Goal: Task Accomplishment & Management: Use online tool/utility

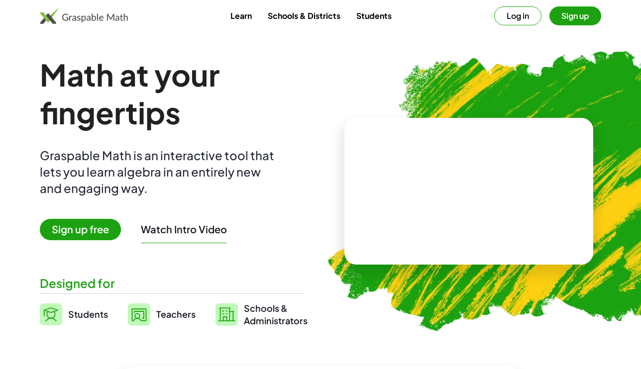
click at [526, 15] on button "Log in" at bounding box center [517, 15] width 47 height 19
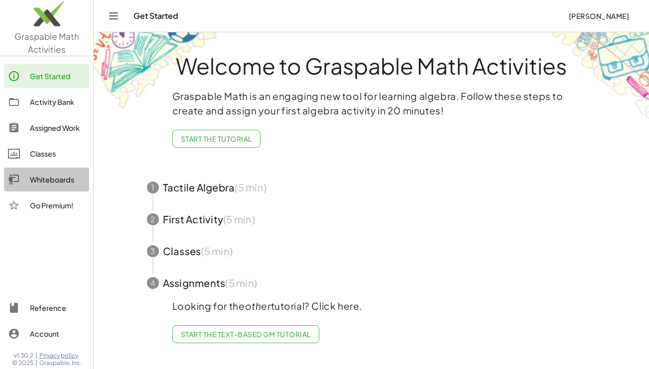
click at [55, 179] on div "Whiteboards" at bounding box center [57, 180] width 55 height 12
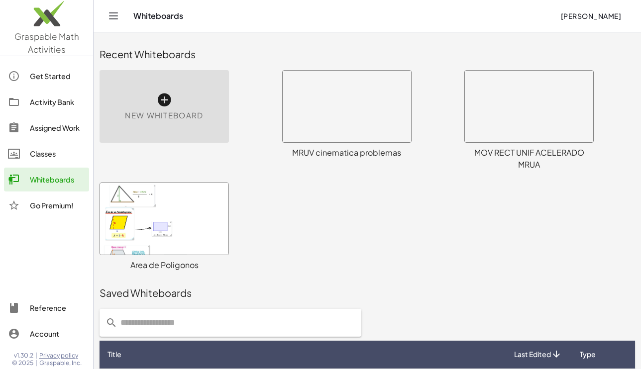
click at [123, 240] on div at bounding box center [164, 219] width 128 height 72
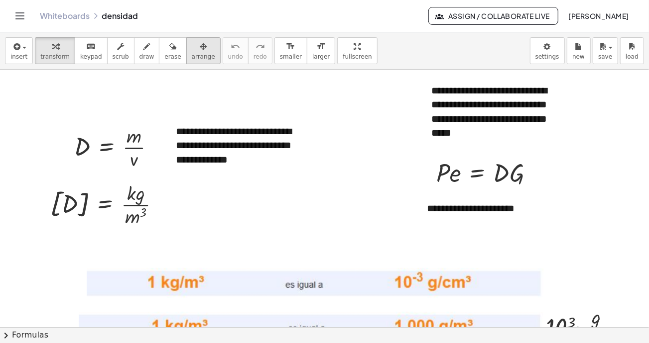
click at [192, 54] on span "arrange" at bounding box center [203, 56] width 23 height 7
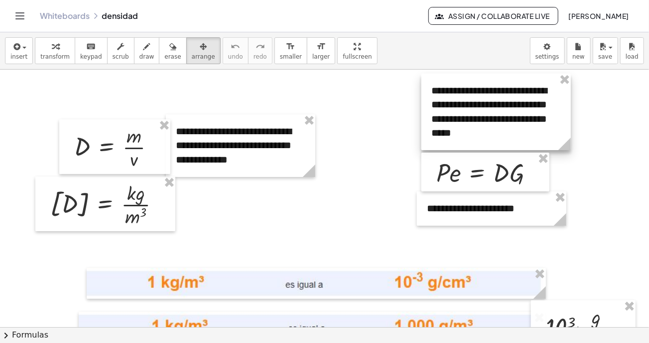
click at [484, 117] on div at bounding box center [495, 112] width 149 height 77
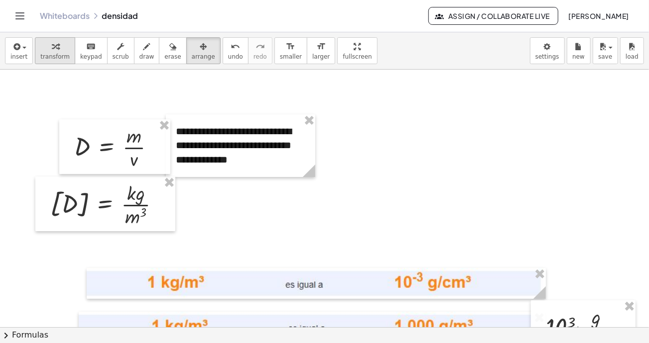
click at [52, 50] on icon "button" at bounding box center [55, 47] width 7 height 12
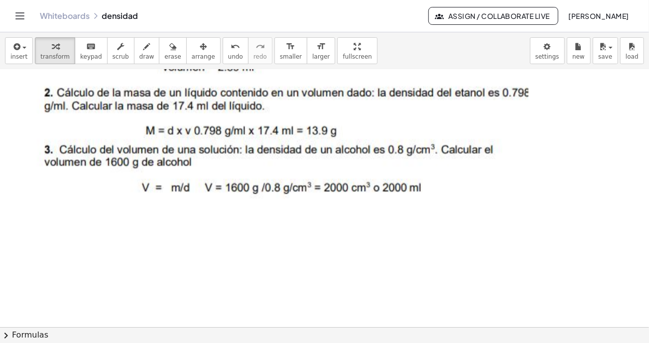
scroll to position [1034, 0]
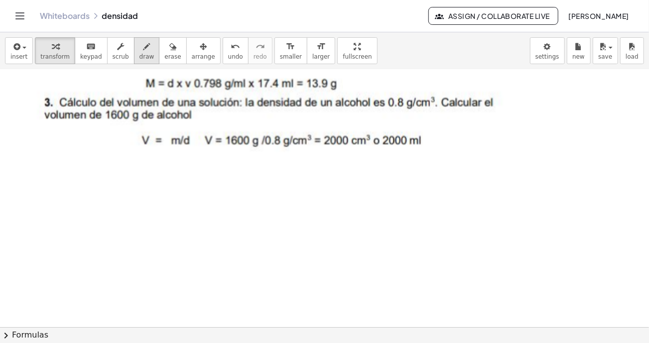
click at [143, 48] on icon "button" at bounding box center [146, 47] width 7 height 12
drag, startPoint x: 162, startPoint y: 191, endPoint x: 161, endPoint y: 210, distance: 18.9
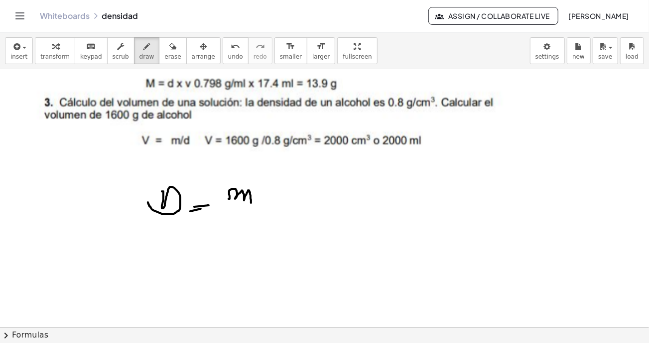
drag, startPoint x: 229, startPoint y: 199, endPoint x: 244, endPoint y: 205, distance: 16.1
drag, startPoint x: 228, startPoint y: 207, endPoint x: 240, endPoint y: 221, distance: 18.4
drag, startPoint x: 240, startPoint y: 220, endPoint x: 244, endPoint y: 225, distance: 6.4
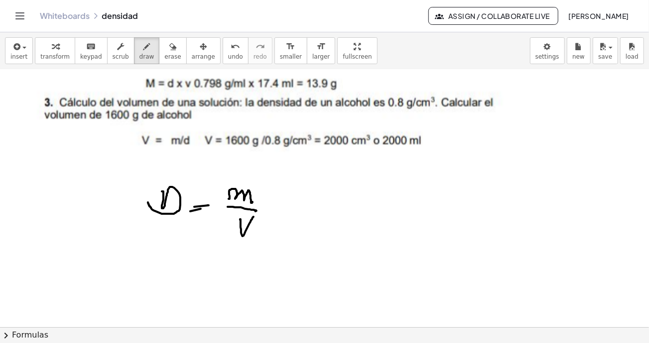
drag, startPoint x: 449, startPoint y: 113, endPoint x: 494, endPoint y: 111, distance: 45.3
drag, startPoint x: 55, startPoint y: 123, endPoint x: 98, endPoint y: 136, distance: 44.4
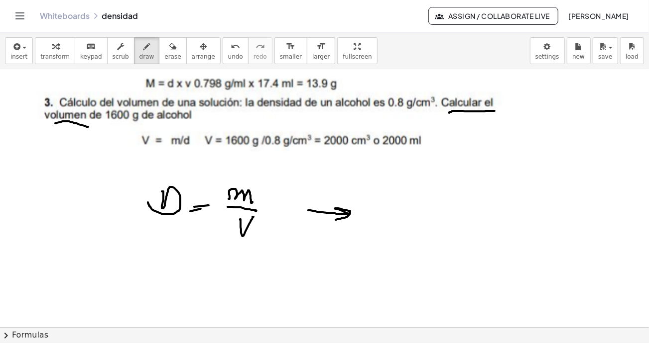
drag, startPoint x: 308, startPoint y: 210, endPoint x: 364, endPoint y: 222, distance: 56.9
drag, startPoint x: 409, startPoint y: 194, endPoint x: 407, endPoint y: 219, distance: 25.0
drag, startPoint x: 392, startPoint y: 222, endPoint x: 416, endPoint y: 239, distance: 29.5
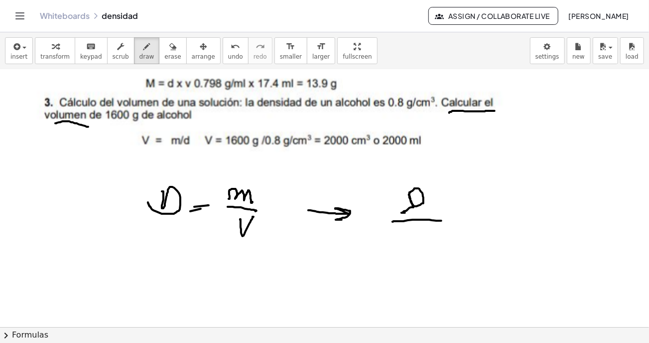
drag, startPoint x: 415, startPoint y: 240, endPoint x: 439, endPoint y: 241, distance: 24.4
drag, startPoint x: 439, startPoint y: 241, endPoint x: 455, endPoint y: 235, distance: 17.2
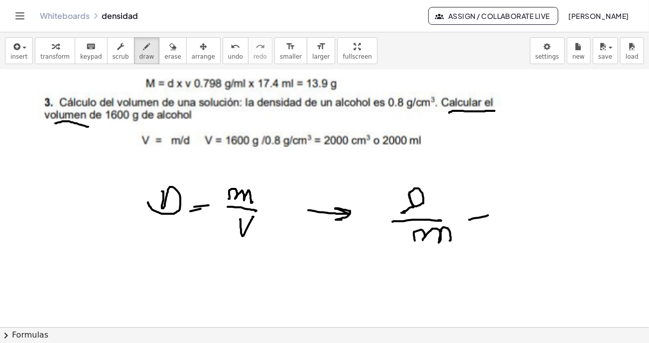
drag, startPoint x: 469, startPoint y: 220, endPoint x: 474, endPoint y: 213, distance: 8.5
drag, startPoint x: 474, startPoint y: 211, endPoint x: 487, endPoint y: 208, distance: 13.8
drag, startPoint x: 512, startPoint y: 204, endPoint x: 514, endPoint y: 212, distance: 8.3
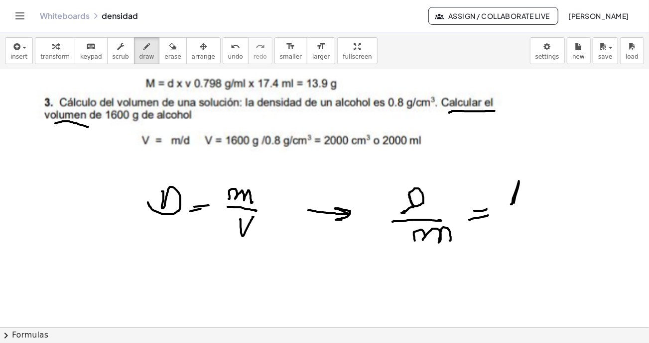
drag, startPoint x: 495, startPoint y: 224, endPoint x: 514, endPoint y: 240, distance: 24.7
drag, startPoint x: 512, startPoint y: 240, endPoint x: 521, endPoint y: 239, distance: 8.5
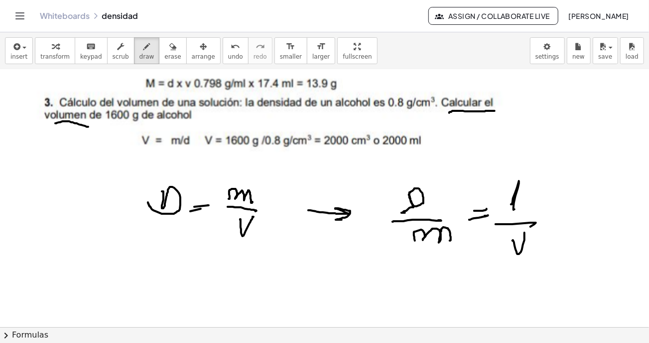
drag, startPoint x: 162, startPoint y: 50, endPoint x: 357, endPoint y: 194, distance: 242.3
click at [165, 52] on button "erase" at bounding box center [172, 50] width 27 height 27
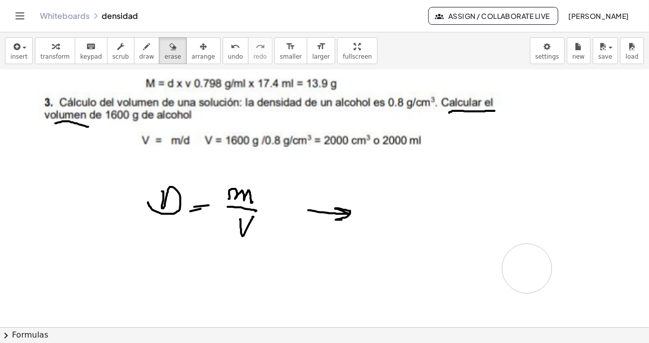
drag, startPoint x: 419, startPoint y: 202, endPoint x: 329, endPoint y: 244, distance: 99.1
drag, startPoint x: 419, startPoint y: 203, endPoint x: 421, endPoint y: 194, distance: 9.8
click at [143, 45] on icon "button" at bounding box center [146, 47] width 7 height 12
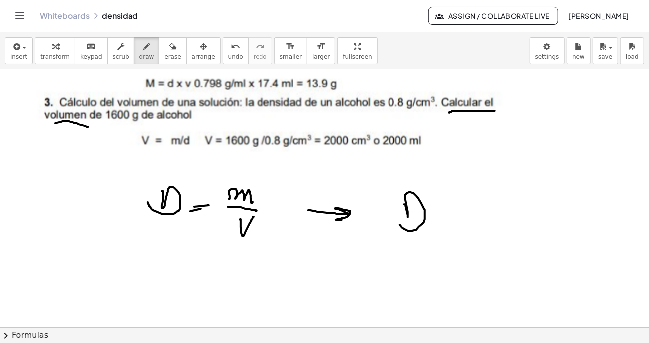
drag, startPoint x: 405, startPoint y: 205, endPoint x: 438, endPoint y: 234, distance: 44.4
drag, startPoint x: 441, startPoint y: 221, endPoint x: 447, endPoint y: 218, distance: 6.7
drag, startPoint x: 459, startPoint y: 222, endPoint x: 468, endPoint y: 206, distance: 19.0
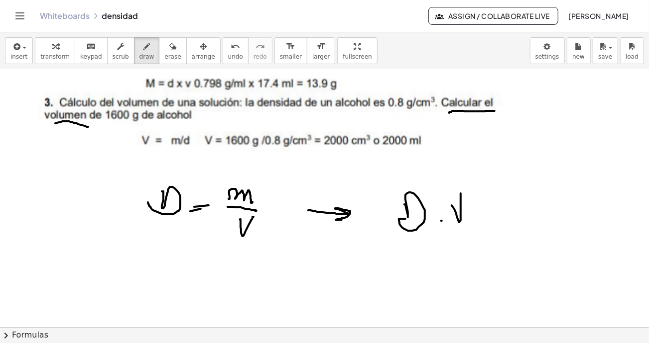
drag, startPoint x: 477, startPoint y: 214, endPoint x: 487, endPoint y: 216, distance: 9.7
drag, startPoint x: 507, startPoint y: 215, endPoint x: 534, endPoint y: 211, distance: 27.6
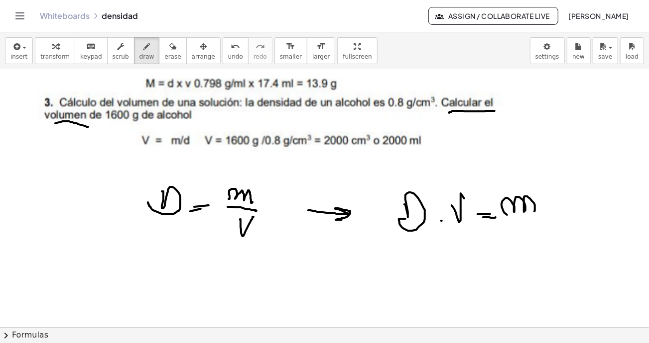
drag, startPoint x: 450, startPoint y: 254, endPoint x: 464, endPoint y: 250, distance: 14.9
drag, startPoint x: 472, startPoint y: 261, endPoint x: 484, endPoint y: 258, distance: 11.8
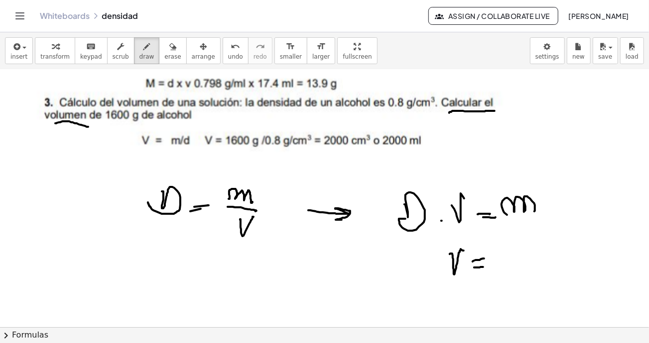
drag, startPoint x: 474, startPoint y: 267, endPoint x: 486, endPoint y: 267, distance: 12.5
drag, startPoint x: 504, startPoint y: 252, endPoint x: 507, endPoint y: 245, distance: 7.9
drag, startPoint x: 505, startPoint y: 242, endPoint x: 519, endPoint y: 264, distance: 25.7
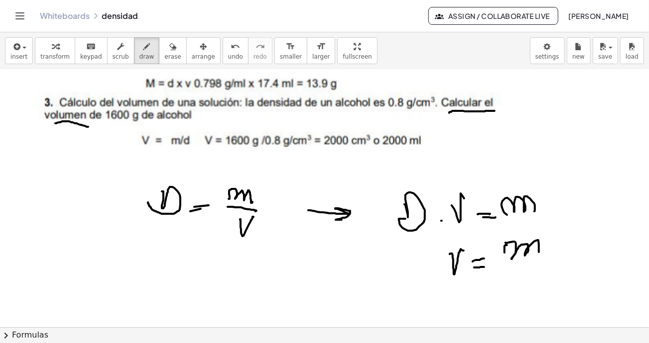
drag, startPoint x: 508, startPoint y: 268, endPoint x: 544, endPoint y: 265, distance: 35.5
drag, startPoint x: 531, startPoint y: 270, endPoint x: 536, endPoint y: 297, distance: 27.3
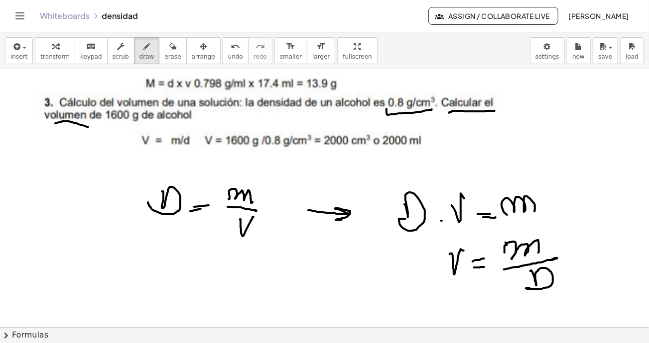
drag, startPoint x: 386, startPoint y: 109, endPoint x: 430, endPoint y: 109, distance: 43.8
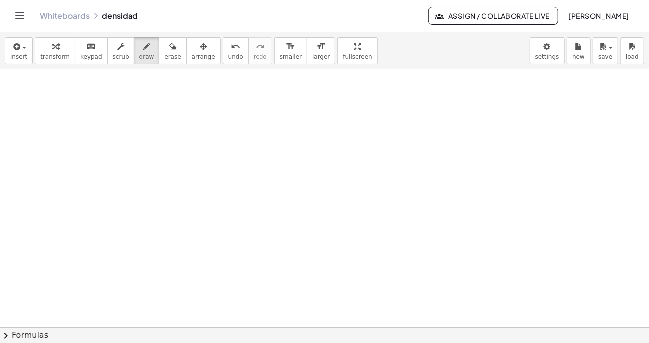
scroll to position [1283, 0]
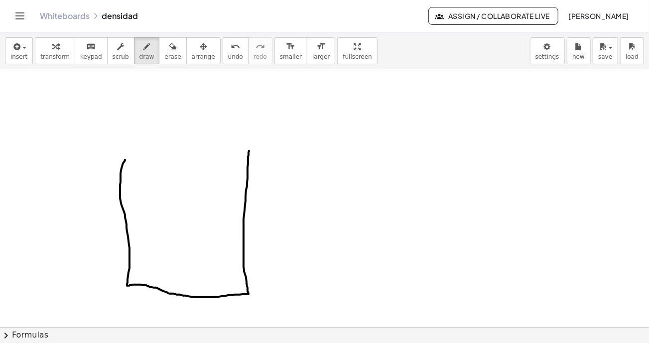
drag, startPoint x: 125, startPoint y: 159, endPoint x: 220, endPoint y: 150, distance: 95.0
drag, startPoint x: 120, startPoint y: 160, endPoint x: 245, endPoint y: 149, distance: 125.0
click at [18, 54] on span "insert" at bounding box center [18, 56] width 17 height 7
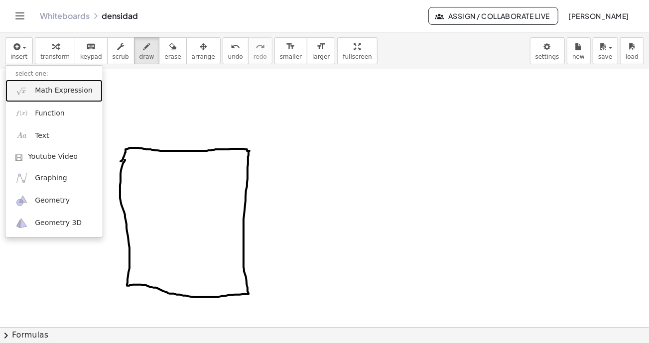
drag, startPoint x: 46, startPoint y: 92, endPoint x: 192, endPoint y: 127, distance: 150.4
click at [46, 92] on span "Math Expression" at bounding box center [63, 91] width 57 height 10
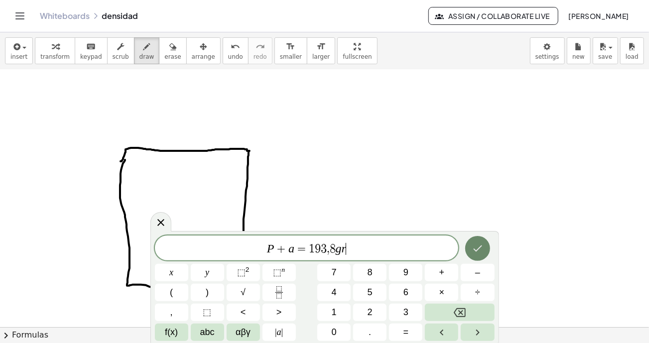
click at [478, 250] on icon "Done" at bounding box center [477, 248] width 12 height 12
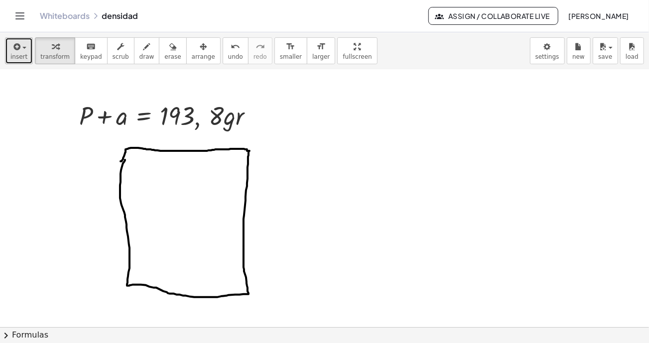
click at [16, 58] on span "insert" at bounding box center [18, 56] width 17 height 7
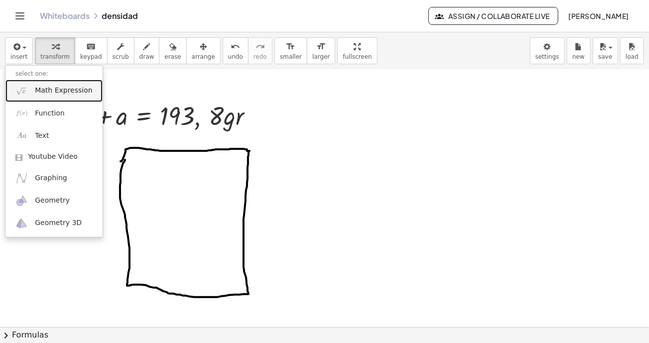
click at [38, 93] on span "Math Expression" at bounding box center [63, 91] width 57 height 10
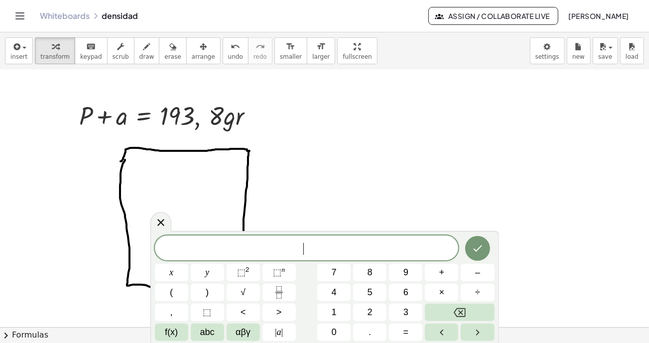
drag, startPoint x: 444, startPoint y: 90, endPoint x: 226, endPoint y: 112, distance: 219.7
click at [166, 215] on div at bounding box center [160, 221] width 21 height 19
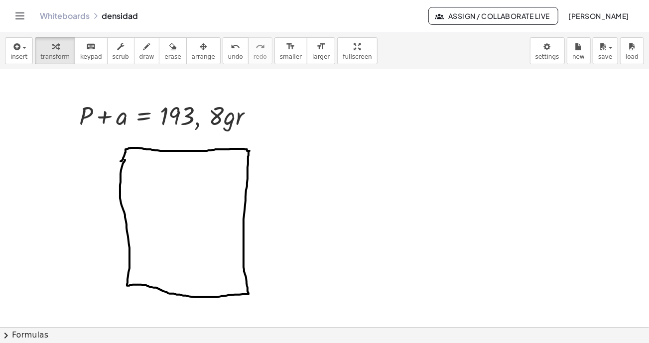
drag, startPoint x: 403, startPoint y: 93, endPoint x: 400, endPoint y: 108, distance: 15.6
click at [143, 51] on icon "button" at bounding box center [146, 47] width 7 height 12
drag, startPoint x: 405, startPoint y: 87, endPoint x: 416, endPoint y: 113, distance: 28.8
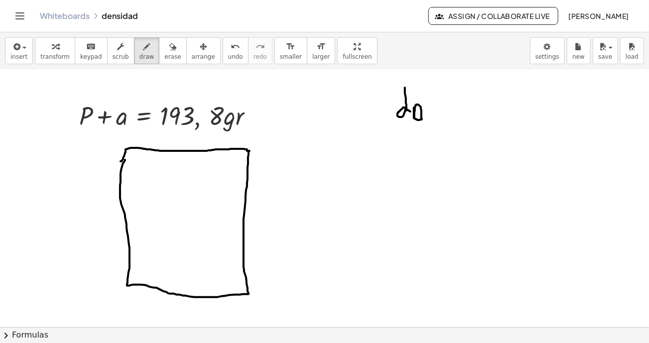
drag, startPoint x: 414, startPoint y: 107, endPoint x: 415, endPoint y: 117, distance: 11.1
drag, startPoint x: 421, startPoint y: 117, endPoint x: 428, endPoint y: 120, distance: 7.9
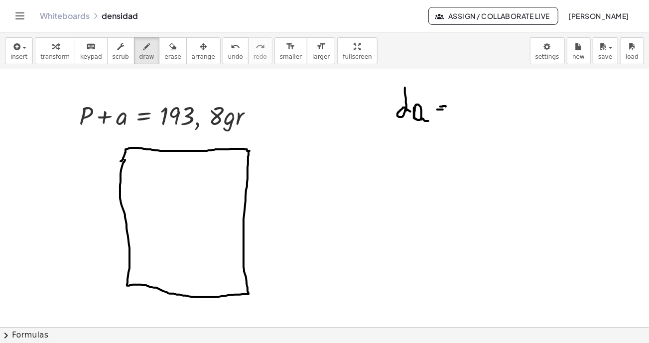
drag, startPoint x: 437, startPoint y: 109, endPoint x: 445, endPoint y: 108, distance: 7.5
drag, startPoint x: 454, startPoint y: 105, endPoint x: 463, endPoint y: 105, distance: 9.0
drag, startPoint x: 469, startPoint y: 96, endPoint x: 480, endPoint y: 102, distance: 12.7
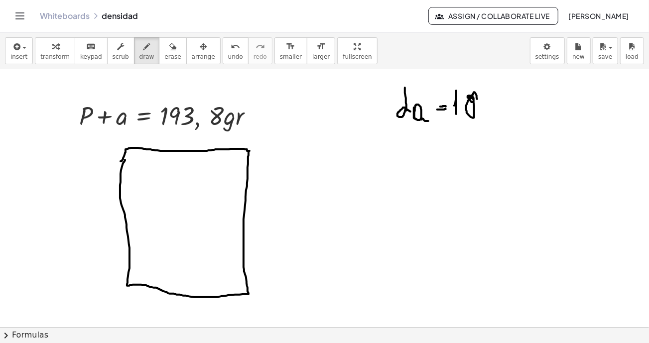
drag, startPoint x: 498, startPoint y: 90, endPoint x: 504, endPoint y: 131, distance: 42.2
drag, startPoint x: 518, startPoint y: 111, endPoint x: 536, endPoint y: 109, distance: 18.0
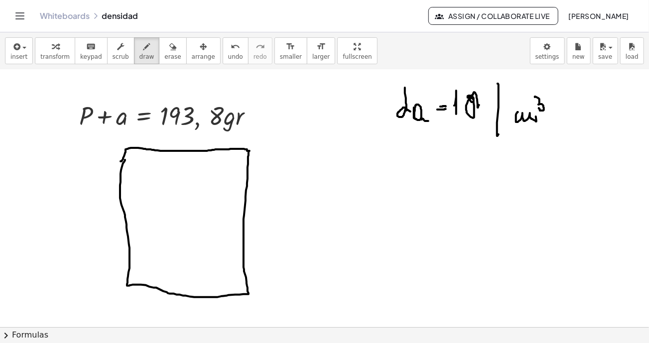
drag, startPoint x: 535, startPoint y: 96, endPoint x: 504, endPoint y: 125, distance: 42.3
click at [17, 58] on span "insert" at bounding box center [18, 56] width 17 height 7
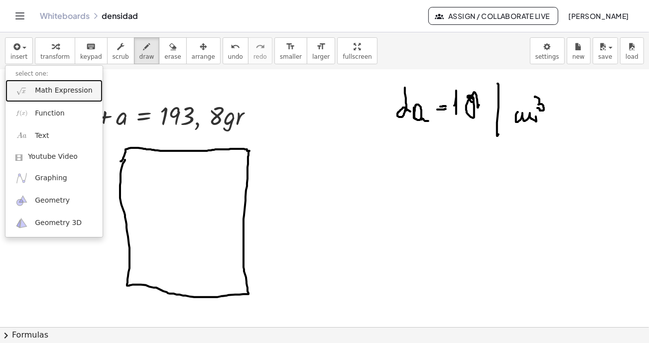
click at [33, 91] on link "Math Expression" at bounding box center [53, 91] width 97 height 22
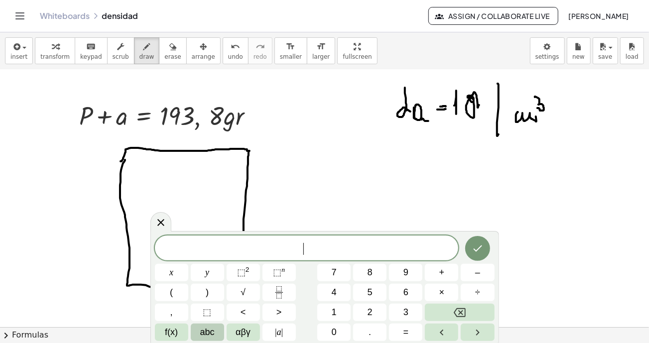
click at [207, 332] on span "abc" at bounding box center [207, 332] width 14 height 13
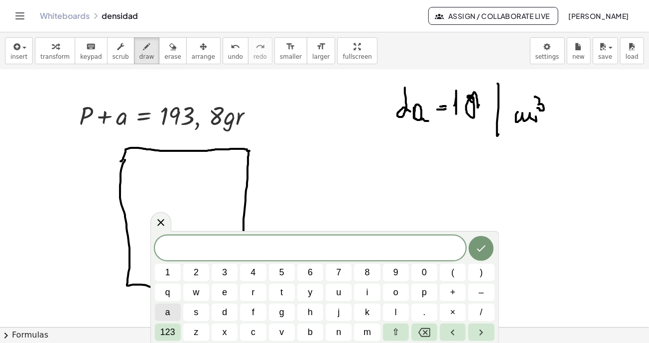
click at [168, 312] on span "a" at bounding box center [167, 312] width 5 height 13
click at [164, 328] on span "123" at bounding box center [167, 332] width 15 height 13
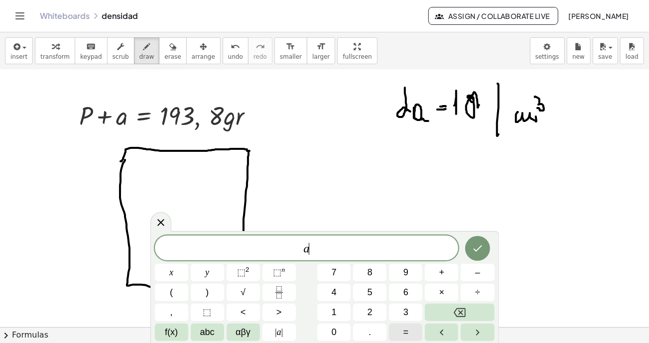
click at [410, 333] on button "=" at bounding box center [405, 332] width 33 height 17
click at [402, 292] on button "6" at bounding box center [405, 292] width 33 height 17
click at [370, 314] on span "2" at bounding box center [369, 312] width 5 height 13
click at [369, 314] on span "2" at bounding box center [369, 312] width 5 height 13
click at [460, 312] on icon "Backspace" at bounding box center [459, 312] width 12 height 9
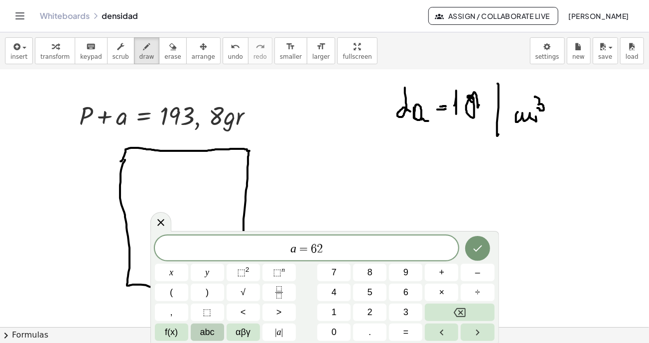
click at [215, 330] on button "abc" at bounding box center [207, 332] width 33 height 17
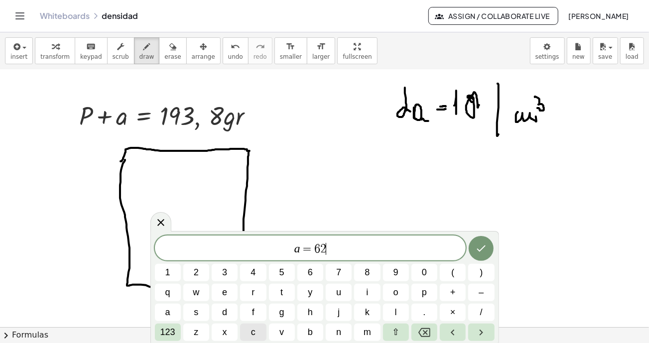
click at [261, 330] on button "c" at bounding box center [253, 332] width 26 height 17
click at [373, 332] on button "m" at bounding box center [367, 332] width 26 height 17
click at [178, 331] on button "123" at bounding box center [168, 332] width 26 height 17
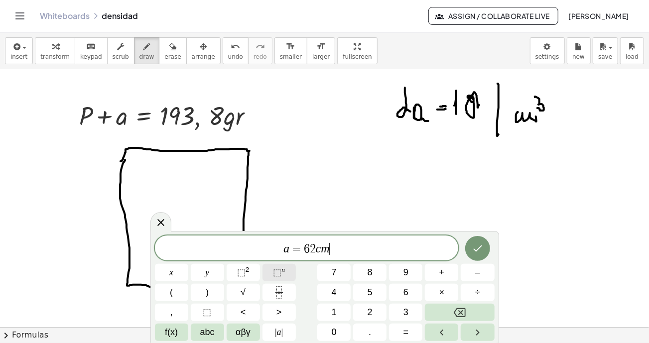
click at [276, 273] on span "⬚" at bounding box center [277, 272] width 8 height 10
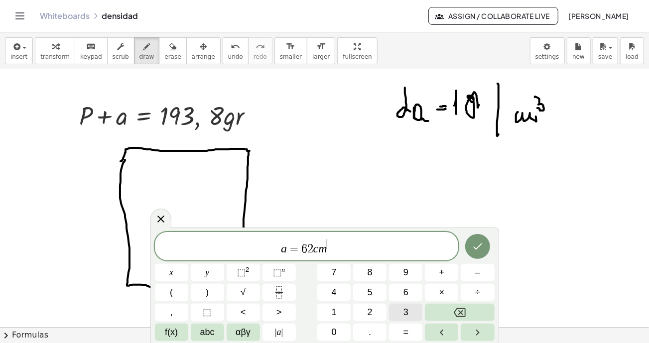
click at [407, 308] on span "3" at bounding box center [405, 312] width 5 height 13
click at [480, 251] on icon "Done" at bounding box center [477, 246] width 12 height 12
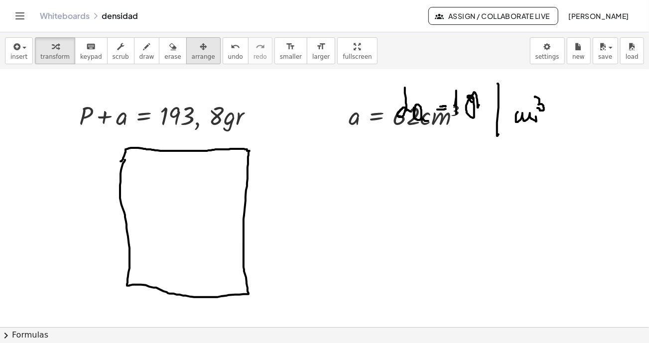
click at [200, 49] on icon "button" at bounding box center [203, 47] width 7 height 12
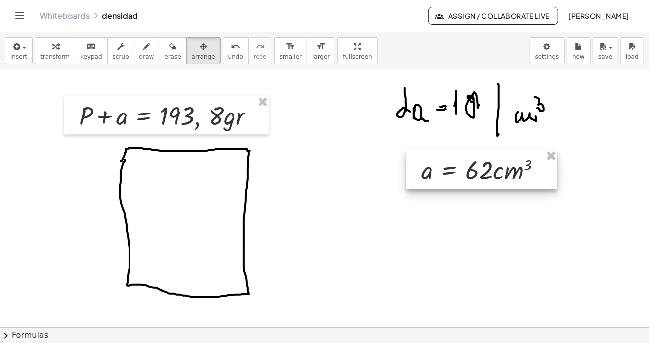
drag, startPoint x: 397, startPoint y: 148, endPoint x: 455, endPoint y: 172, distance: 62.5
click at [455, 172] on div at bounding box center [481, 169] width 151 height 39
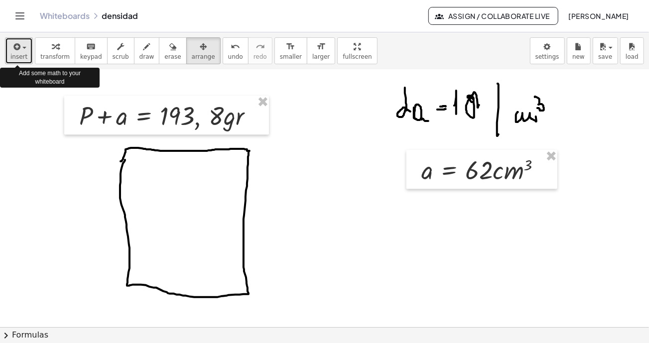
click at [25, 56] on button "insert" at bounding box center [19, 50] width 28 height 27
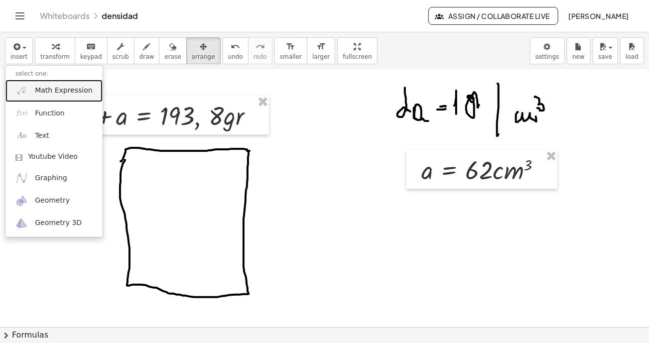
click at [39, 89] on span "Math Expression" at bounding box center [63, 91] width 57 height 10
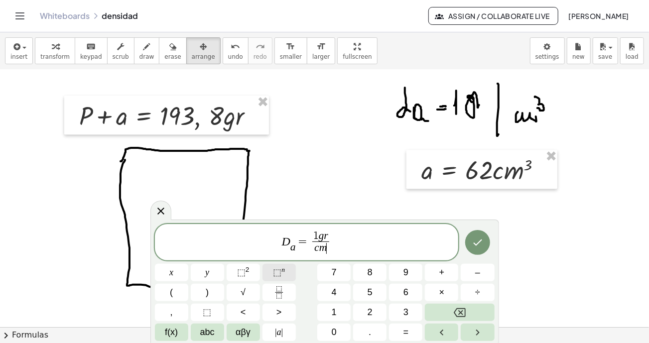
click at [275, 271] on span "⬚" at bounding box center [277, 272] width 8 height 10
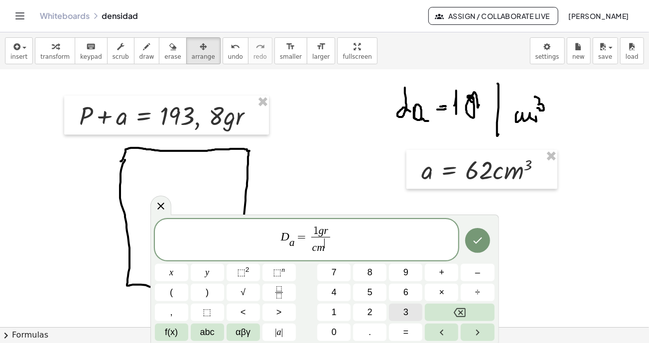
click at [404, 311] on span "3" at bounding box center [405, 312] width 5 height 13
click at [483, 244] on icon "Done" at bounding box center [477, 240] width 12 height 12
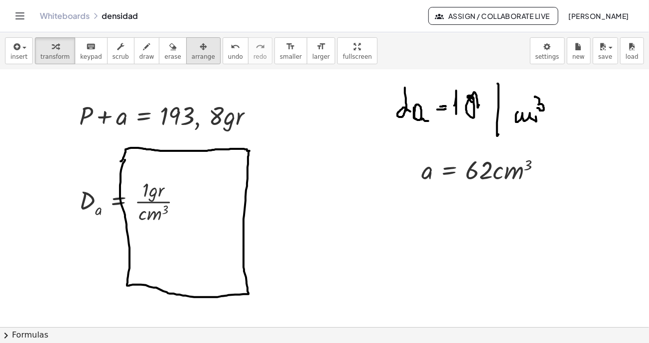
click at [186, 57] on button "arrange" at bounding box center [203, 50] width 34 height 27
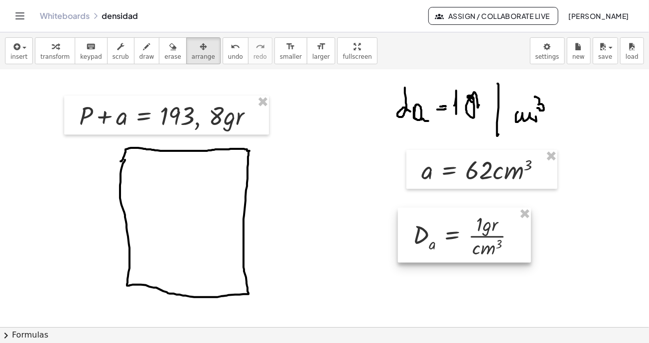
drag, startPoint x: 123, startPoint y: 202, endPoint x: 443, endPoint y: 236, distance: 321.4
click at [443, 236] on div at bounding box center [464, 235] width 133 height 55
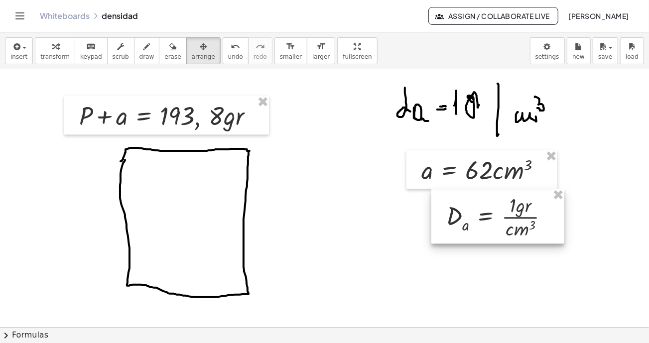
drag, startPoint x: 468, startPoint y: 231, endPoint x: 498, endPoint y: 214, distance: 35.0
click at [499, 214] on div at bounding box center [497, 216] width 133 height 55
click at [12, 48] on icon "button" at bounding box center [15, 47] width 9 height 12
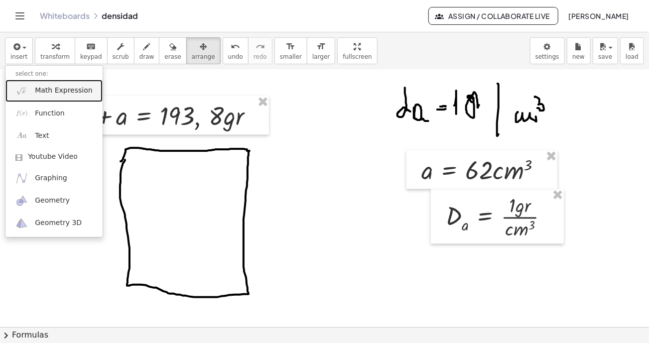
click at [40, 91] on span "Math Expression" at bounding box center [63, 91] width 57 height 10
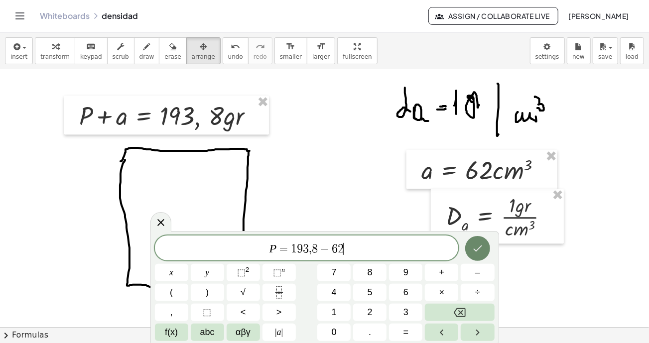
click at [477, 252] on icon "Done" at bounding box center [477, 248] width 12 height 12
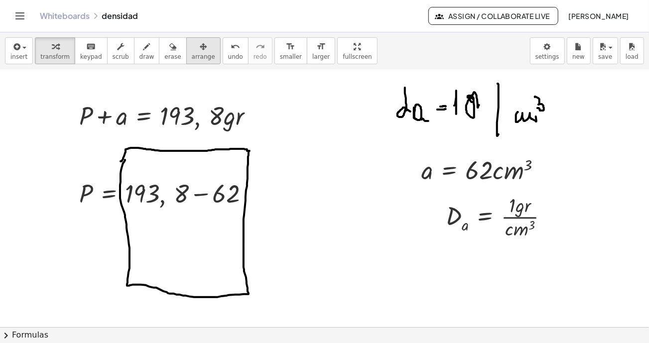
click at [192, 50] on div "button" at bounding box center [203, 46] width 23 height 12
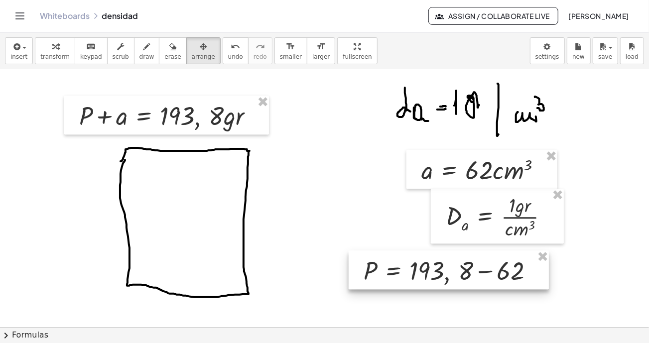
drag, startPoint x: 151, startPoint y: 195, endPoint x: 436, endPoint y: 272, distance: 295.0
click at [436, 272] on div at bounding box center [448, 269] width 200 height 39
click at [139, 53] on span "draw" at bounding box center [146, 56] width 15 height 7
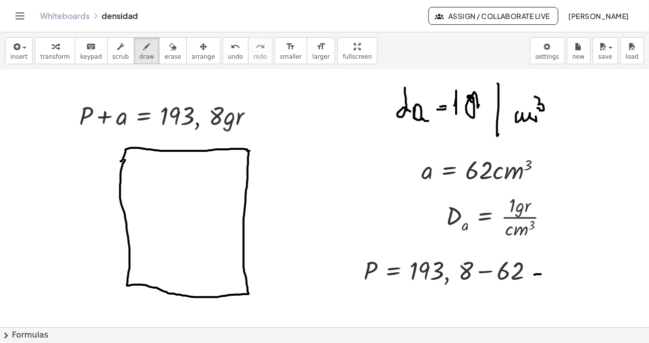
drag, startPoint x: 534, startPoint y: 274, endPoint x: 541, endPoint y: 273, distance: 7.0
drag, startPoint x: 556, startPoint y: 273, endPoint x: 565, endPoint y: 264, distance: 12.3
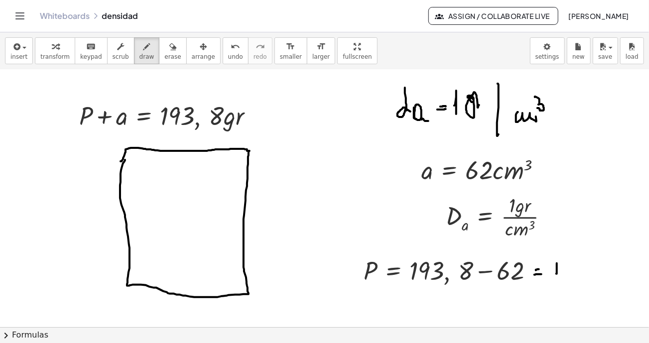
drag, startPoint x: 565, startPoint y: 263, endPoint x: 561, endPoint y: 279, distance: 16.4
drag, startPoint x: 569, startPoint y: 271, endPoint x: 574, endPoint y: 274, distance: 5.1
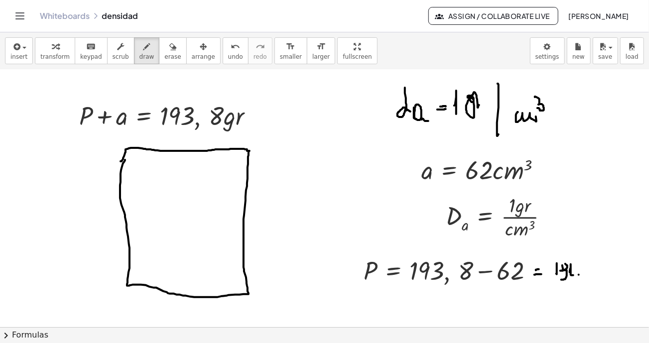
drag, startPoint x: 596, startPoint y: 273, endPoint x: 606, endPoint y: 271, distance: 10.1
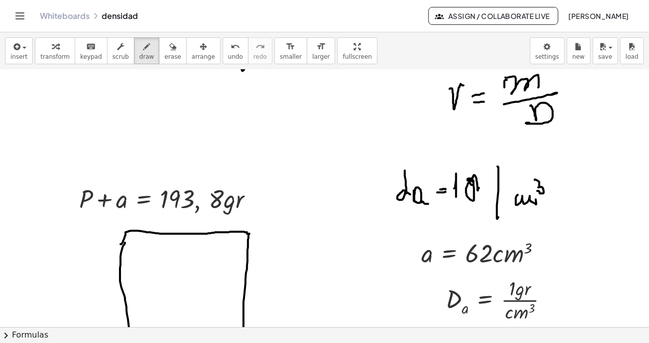
scroll to position [1193, 0]
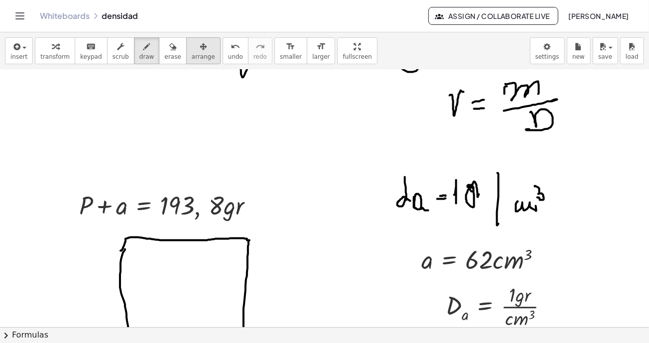
click at [200, 50] on icon "button" at bounding box center [203, 47] width 7 height 12
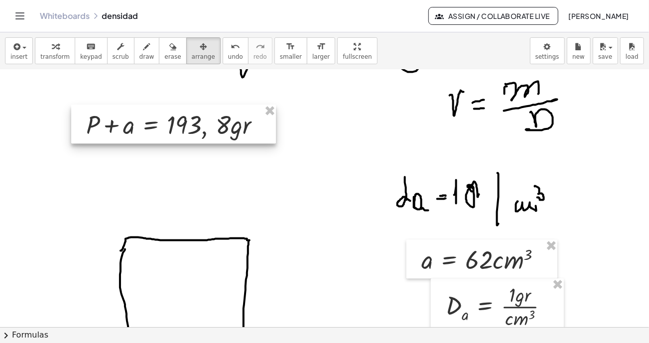
drag, startPoint x: 167, startPoint y: 208, endPoint x: 84, endPoint y: 107, distance: 130.5
click at [173, 127] on div at bounding box center [173, 124] width 205 height 39
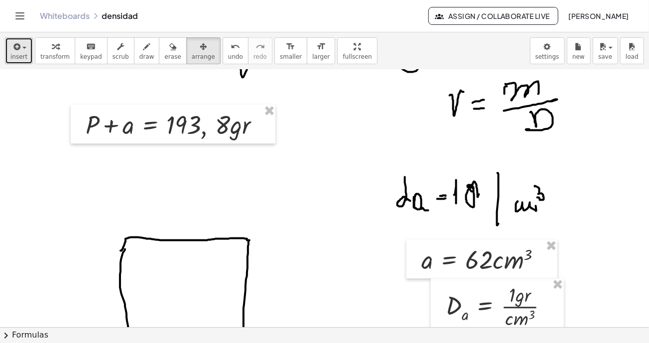
click at [16, 50] on icon "button" at bounding box center [15, 47] width 9 height 12
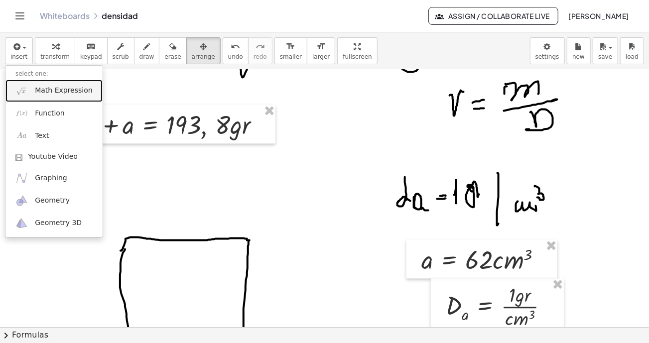
drag, startPoint x: 40, startPoint y: 91, endPoint x: 79, endPoint y: 122, distance: 49.8
click at [40, 90] on span "Math Expression" at bounding box center [63, 91] width 57 height 10
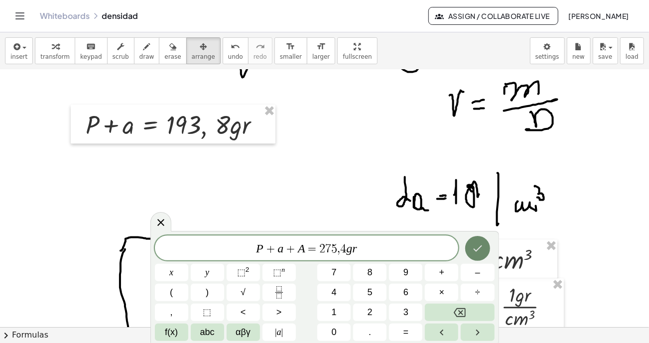
click at [476, 248] on icon "Done" at bounding box center [477, 248] width 12 height 12
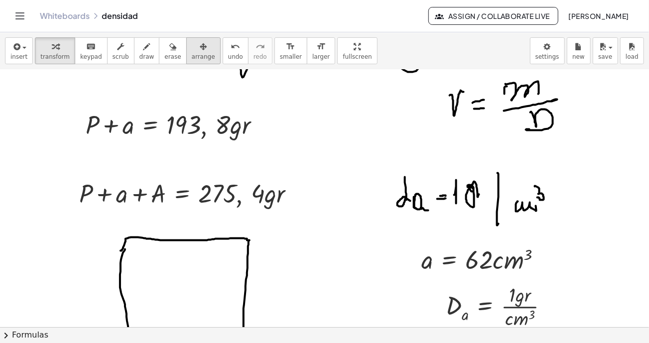
click at [192, 53] on span "arrange" at bounding box center [203, 56] width 23 height 7
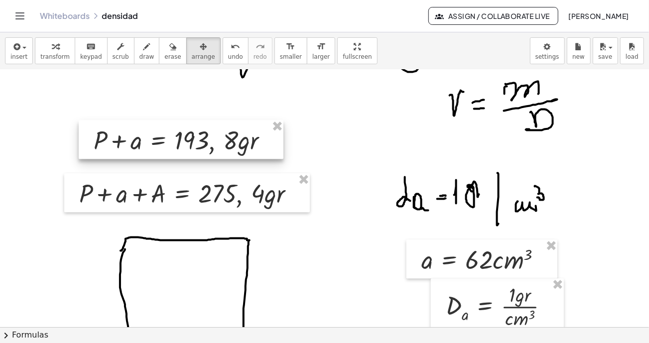
drag, startPoint x: 178, startPoint y: 120, endPoint x: 186, endPoint y: 135, distance: 17.4
click at [186, 135] on div at bounding box center [181, 139] width 205 height 39
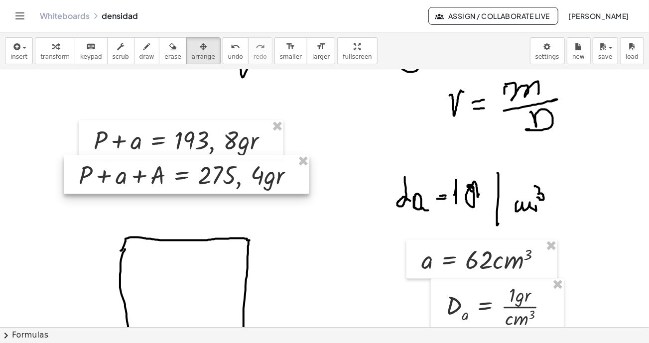
drag, startPoint x: 178, startPoint y: 192, endPoint x: 177, endPoint y: 173, distance: 18.9
click at [177, 173] on div at bounding box center [186, 174] width 245 height 39
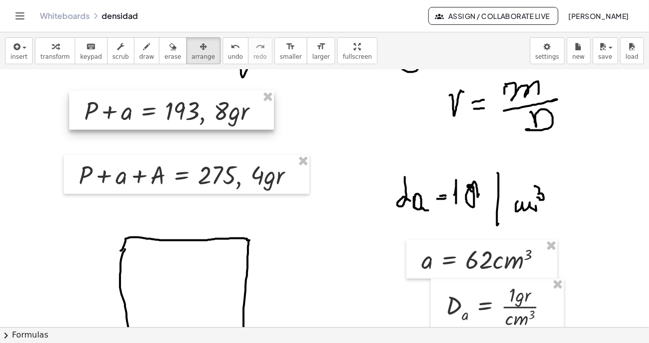
drag, startPoint x: 184, startPoint y: 138, endPoint x: 174, endPoint y: 109, distance: 30.9
click at [174, 109] on div at bounding box center [171, 110] width 205 height 39
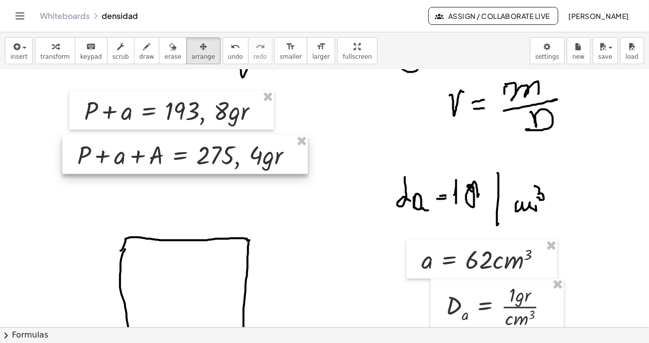
drag, startPoint x: 152, startPoint y: 178, endPoint x: 150, endPoint y: 158, distance: 20.0
click at [150, 158] on div at bounding box center [184, 154] width 245 height 39
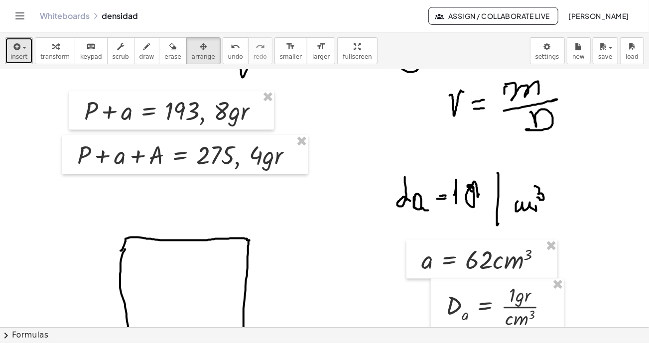
click at [11, 44] on icon "button" at bounding box center [15, 47] width 9 height 12
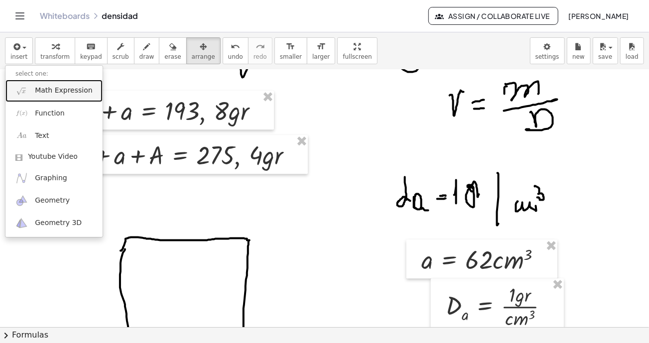
click at [22, 94] on img at bounding box center [21, 91] width 12 height 12
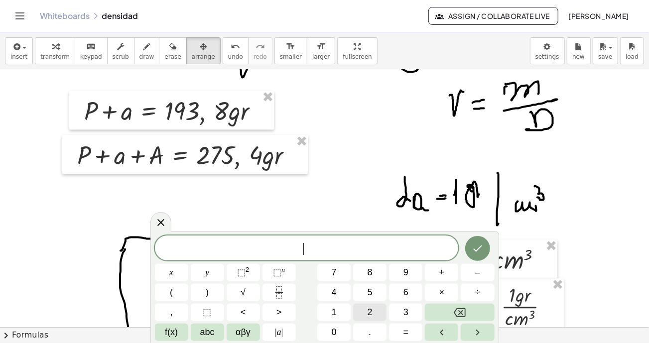
click at [371, 309] on span "2" at bounding box center [369, 312] width 5 height 13
click at [161, 224] on icon at bounding box center [161, 223] width 12 height 12
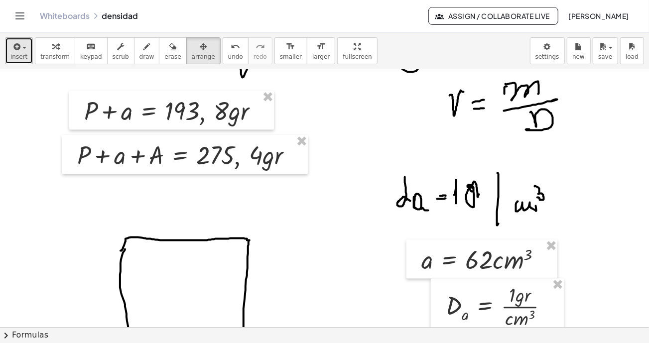
click at [15, 54] on span "insert" at bounding box center [18, 56] width 17 height 7
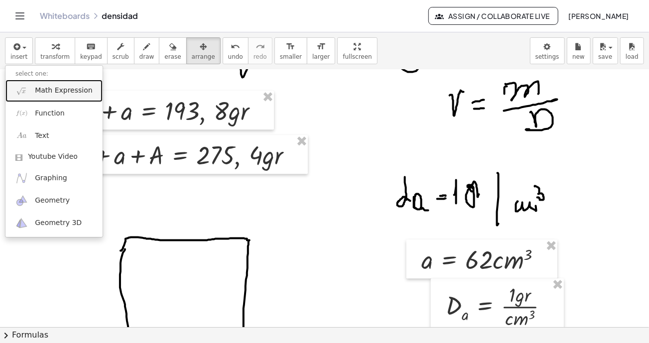
click at [44, 95] on link "Math Expression" at bounding box center [53, 91] width 97 height 22
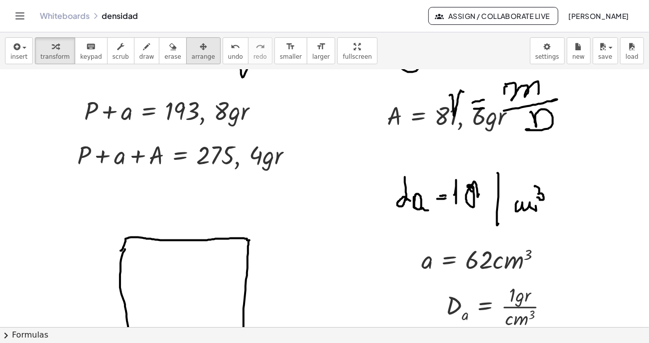
click at [200, 49] on icon "button" at bounding box center [203, 47] width 7 height 12
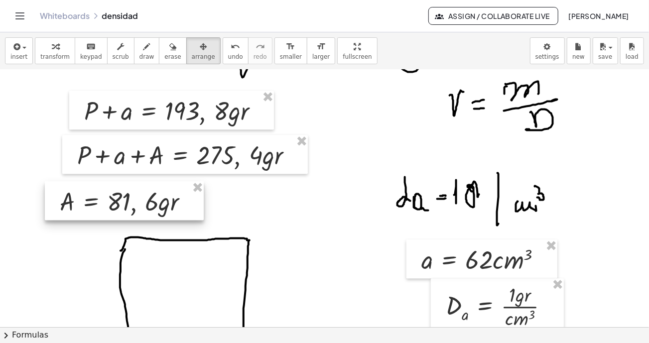
drag, startPoint x: 434, startPoint y: 114, endPoint x: 101, endPoint y: 196, distance: 342.8
click at [107, 199] on div at bounding box center [124, 200] width 159 height 39
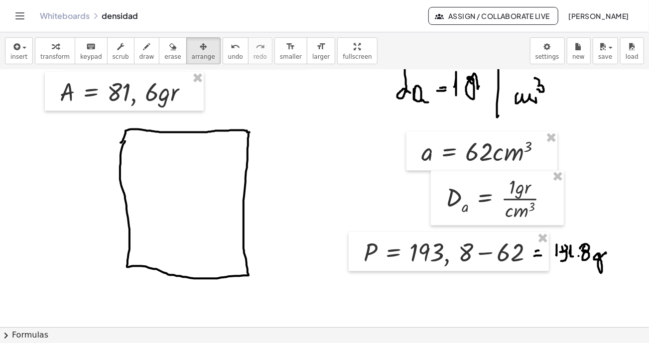
scroll to position [1243, 0]
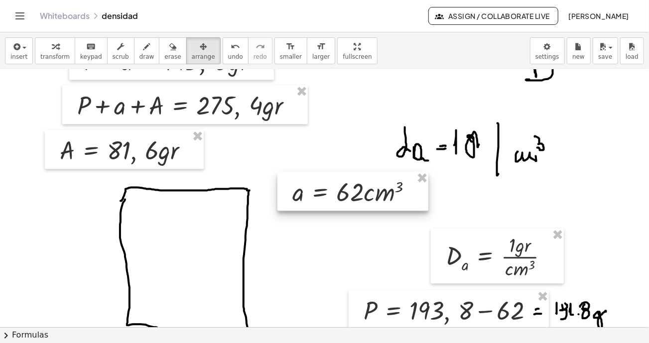
drag, startPoint x: 470, startPoint y: 204, endPoint x: 349, endPoint y: 199, distance: 121.1
click at [338, 186] on div at bounding box center [352, 191] width 151 height 39
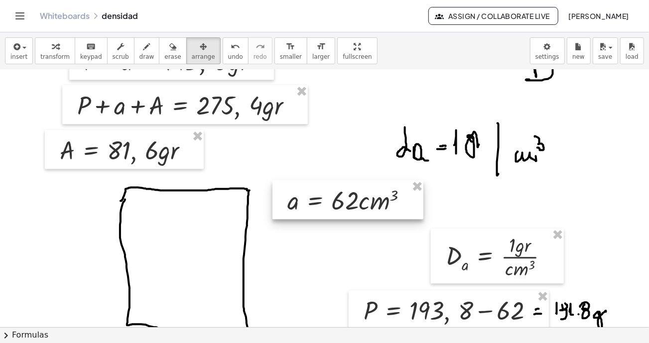
drag, startPoint x: 349, startPoint y: 195, endPoint x: 348, endPoint y: 204, distance: 9.0
click at [348, 204] on div at bounding box center [347, 199] width 151 height 39
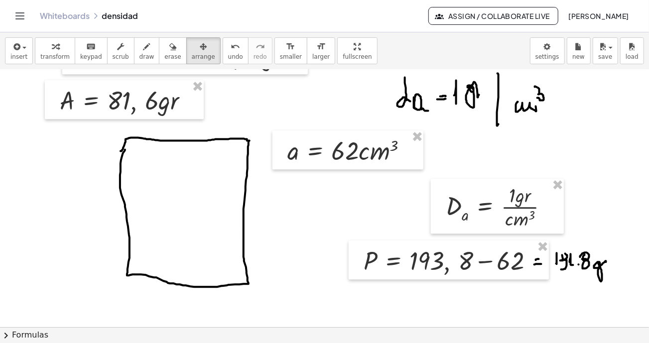
scroll to position [1343, 0]
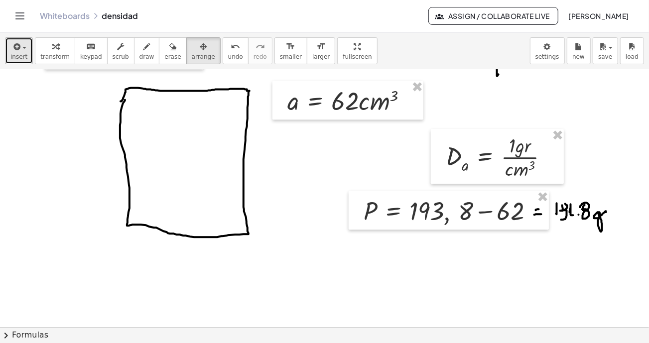
drag, startPoint x: 14, startPoint y: 50, endPoint x: 18, endPoint y: 60, distance: 10.7
click at [14, 51] on icon "button" at bounding box center [15, 47] width 9 height 12
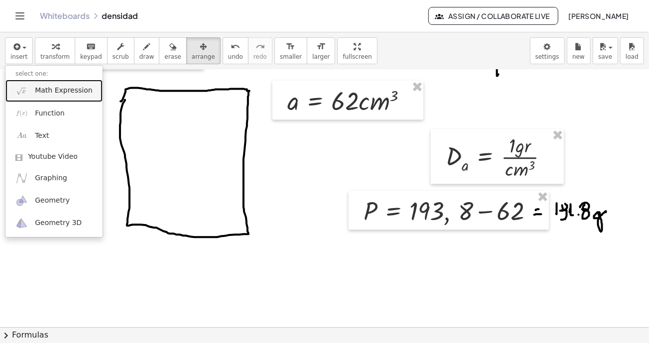
drag, startPoint x: 54, startPoint y: 90, endPoint x: 172, endPoint y: 324, distance: 262.2
click at [53, 90] on span "Math Expression" at bounding box center [63, 91] width 57 height 10
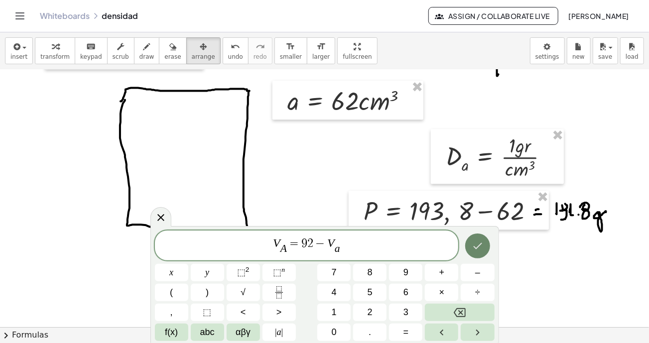
click at [478, 245] on icon "Done" at bounding box center [477, 246] width 12 height 12
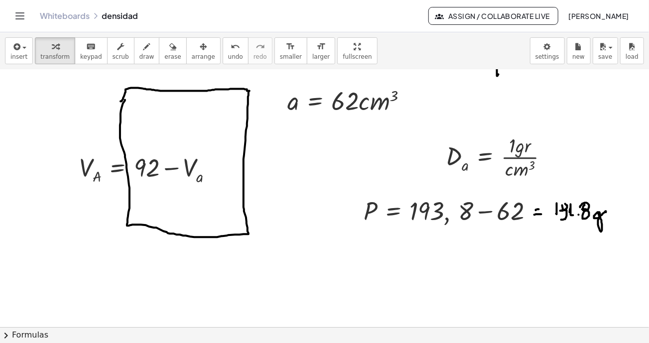
click at [192, 53] on span "arrange" at bounding box center [203, 56] width 23 height 7
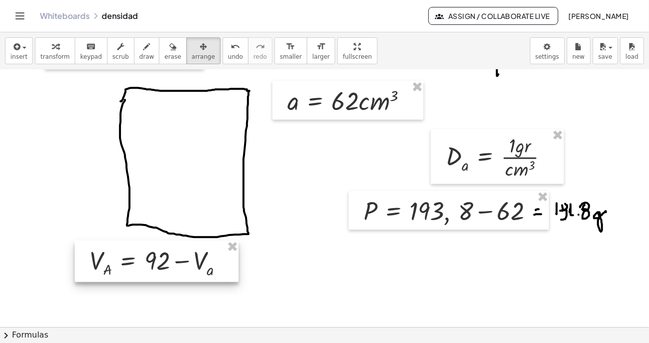
drag, startPoint x: 124, startPoint y: 187, endPoint x: 135, endPoint y: 262, distance: 75.9
click at [135, 262] on div at bounding box center [157, 260] width 164 height 41
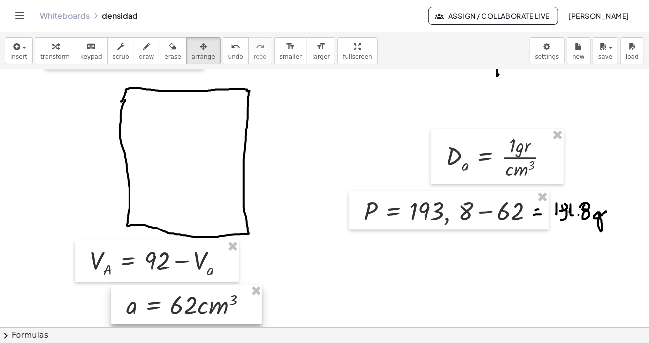
drag, startPoint x: 344, startPoint y: 94, endPoint x: 183, endPoint y: 297, distance: 259.7
click at [183, 297] on div at bounding box center [186, 304] width 151 height 39
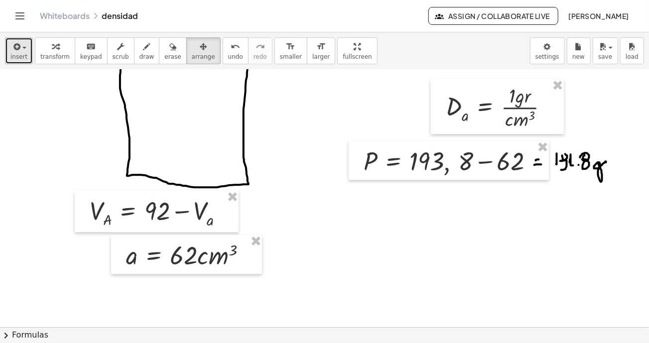
click at [10, 49] on button "insert" at bounding box center [19, 50] width 28 height 27
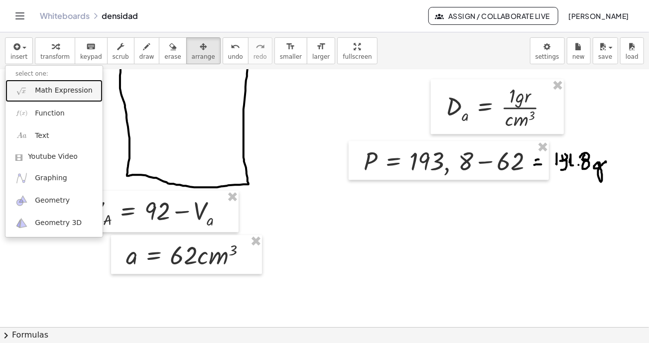
drag, startPoint x: 36, startPoint y: 93, endPoint x: 116, endPoint y: 156, distance: 101.7
click at [37, 93] on span "Math Expression" at bounding box center [63, 91] width 57 height 10
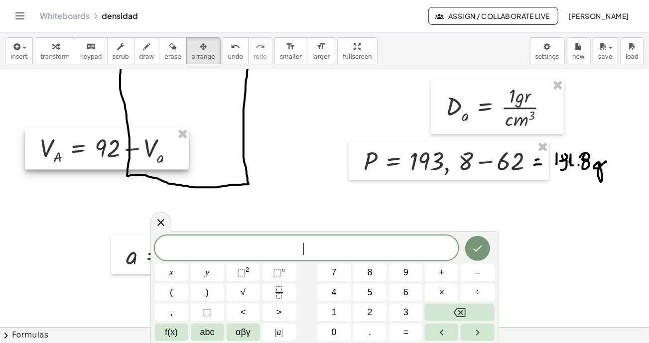
drag, startPoint x: 91, startPoint y: 204, endPoint x: 82, endPoint y: 210, distance: 10.8
click at [63, 150] on div at bounding box center [107, 148] width 164 height 41
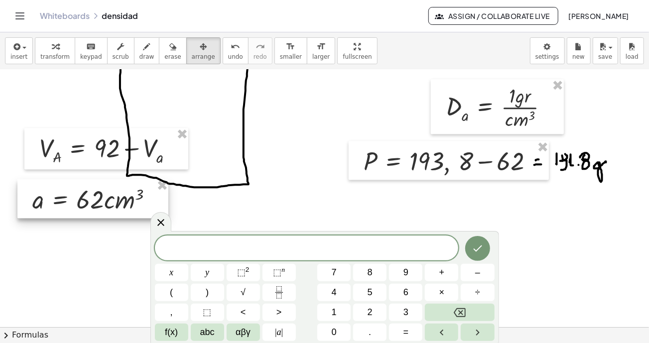
drag, startPoint x: 81, startPoint y: 171, endPoint x: 31, endPoint y: 206, distance: 60.6
click at [31, 206] on div at bounding box center [92, 198] width 151 height 39
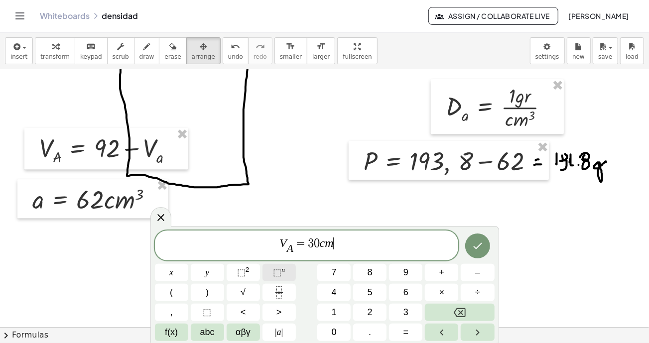
click at [280, 273] on span "⬚" at bounding box center [277, 272] width 8 height 10
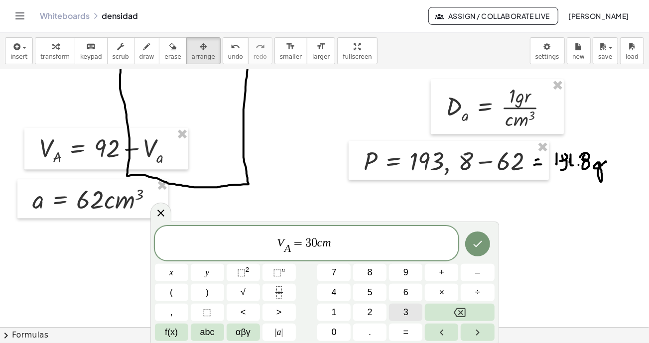
click at [404, 312] on span "3" at bounding box center [405, 312] width 5 height 13
click at [481, 245] on icon "Done" at bounding box center [477, 244] width 12 height 12
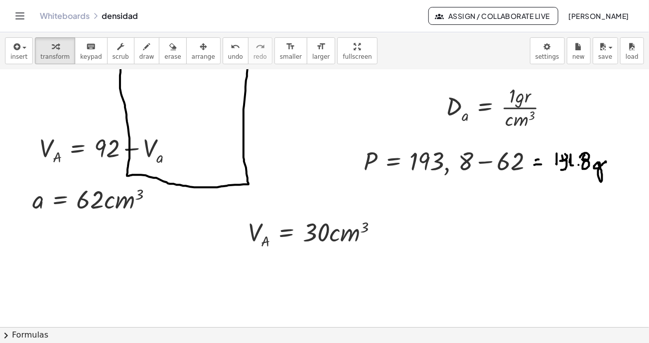
click at [192, 54] on span "arrange" at bounding box center [203, 56] width 23 height 7
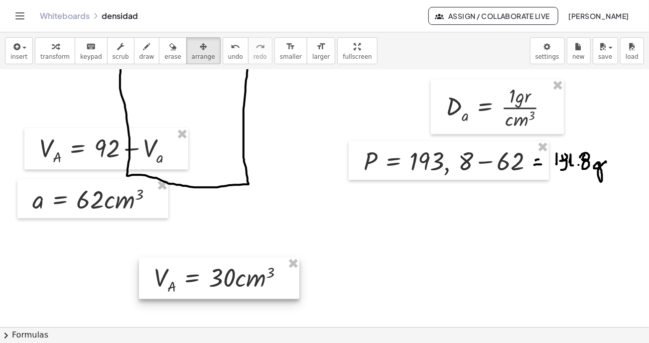
drag, startPoint x: 311, startPoint y: 232, endPoint x: 234, endPoint y: 262, distance: 82.5
click at [217, 274] on div at bounding box center [219, 277] width 160 height 41
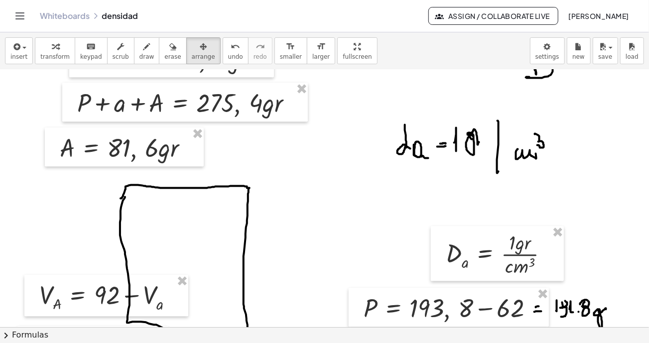
scroll to position [1243, 0]
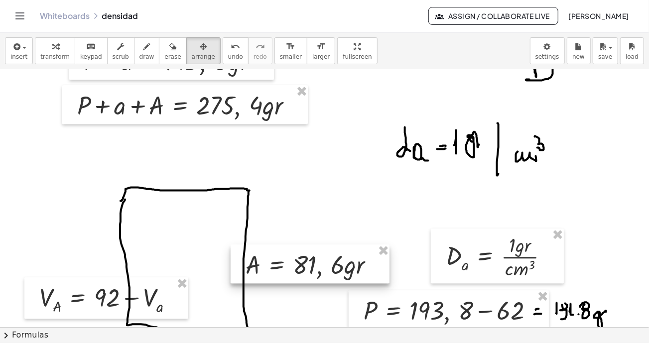
drag, startPoint x: 134, startPoint y: 151, endPoint x: 319, endPoint y: 226, distance: 199.4
click at [320, 263] on div at bounding box center [309, 263] width 159 height 39
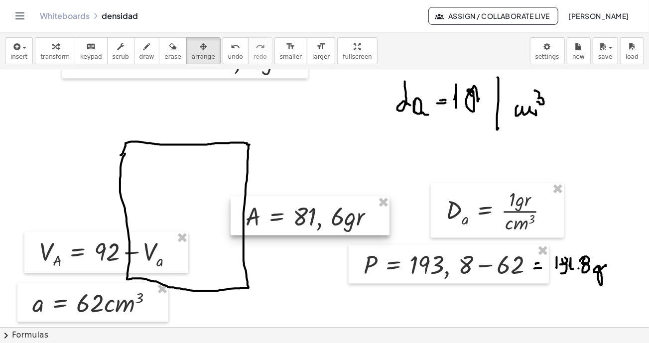
scroll to position [1343, 0]
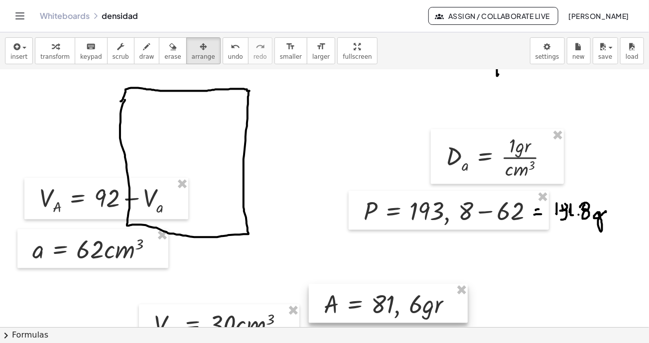
drag, startPoint x: 306, startPoint y: 157, endPoint x: 382, endPoint y: 297, distance: 159.5
click at [384, 297] on div at bounding box center [388, 303] width 159 height 39
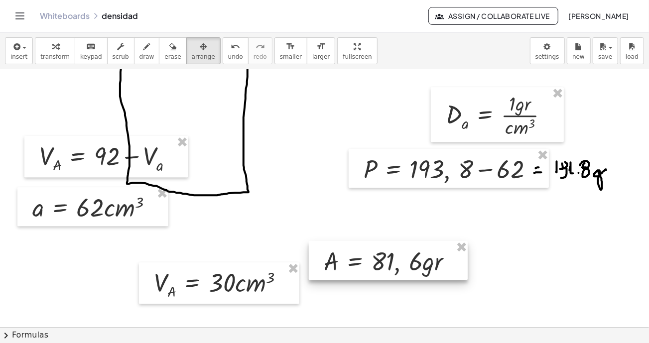
scroll to position [1442, 0]
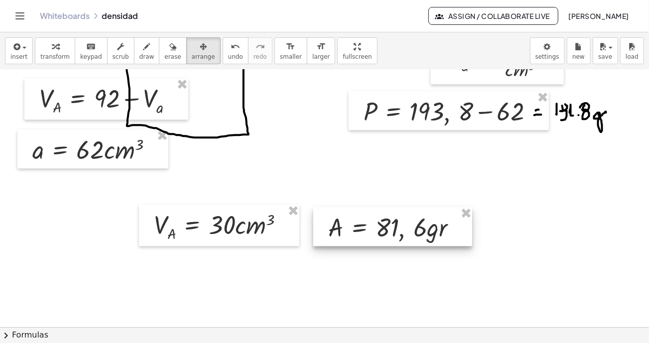
drag, startPoint x: 362, startPoint y: 218, endPoint x: 360, endPoint y: 228, distance: 10.6
click at [360, 228] on div at bounding box center [392, 226] width 159 height 39
click at [20, 54] on span "insert" at bounding box center [18, 56] width 17 height 7
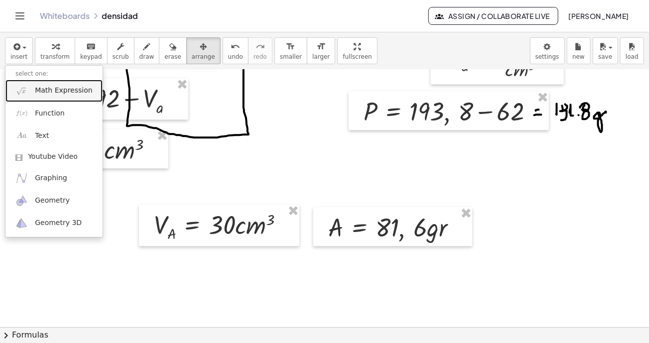
click at [30, 89] on link "Math Expression" at bounding box center [53, 91] width 97 height 22
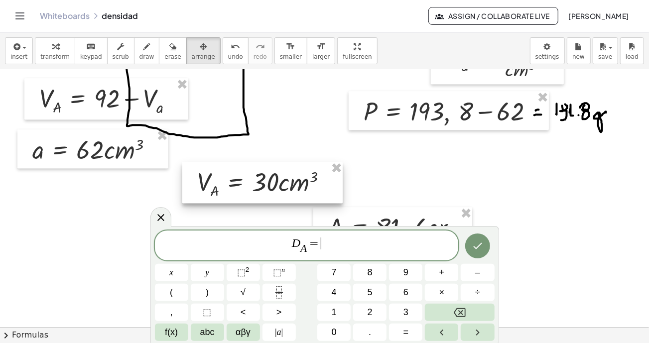
drag, startPoint x: 235, startPoint y: 219, endPoint x: 279, endPoint y: 176, distance: 60.9
click at [279, 176] on div at bounding box center [262, 182] width 160 height 41
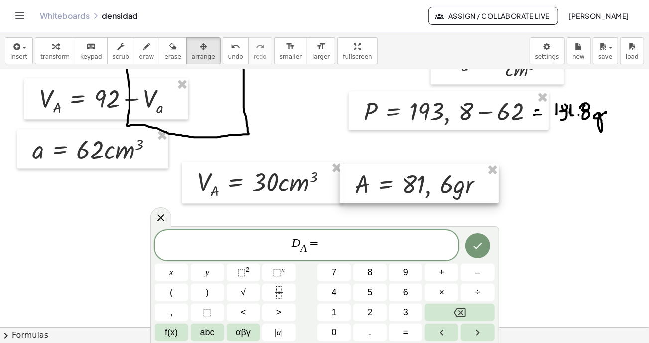
drag, startPoint x: 388, startPoint y: 224, endPoint x: 424, endPoint y: 198, distance: 44.5
click at [414, 182] on div at bounding box center [418, 183] width 159 height 39
click at [280, 290] on icon "Fraction" at bounding box center [279, 292] width 12 height 12
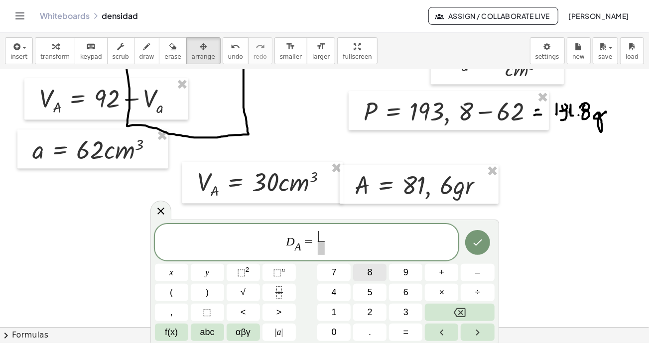
click at [368, 273] on span "8" at bounding box center [369, 272] width 5 height 13
click at [338, 308] on button "1" at bounding box center [333, 312] width 33 height 17
click at [375, 332] on button "." at bounding box center [369, 332] width 33 height 17
click at [404, 288] on span "6" at bounding box center [405, 292] width 5 height 13
click at [328, 249] on span at bounding box center [321, 247] width 21 height 13
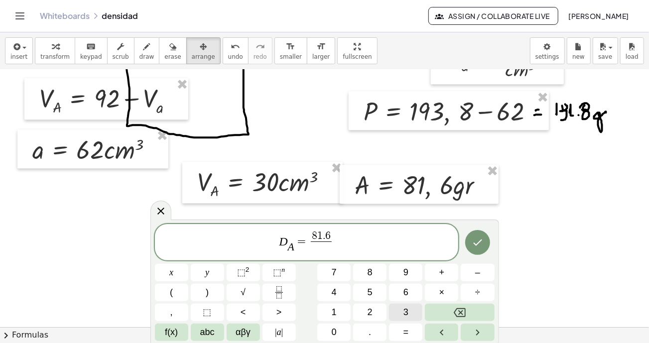
click at [406, 313] on span "3" at bounding box center [405, 312] width 5 height 13
click at [336, 330] on span "0" at bounding box center [334, 332] width 5 height 13
click at [338, 237] on span "D A ​ = 8 1 . 6 3 0 ​ ​" at bounding box center [307, 243] width 304 height 26
click at [339, 232] on span "D A ​ = 8 1 . 6 3 0 ​ ​" at bounding box center [307, 243] width 304 height 26
click at [440, 291] on span "×" at bounding box center [441, 292] width 5 height 13
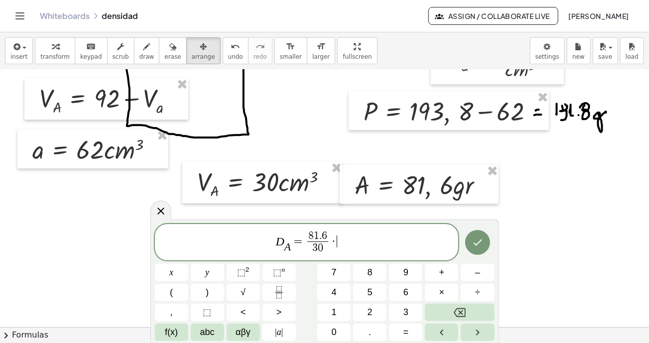
click at [343, 236] on span "D A ​ = 8 1 . 6 3 0 ​ · ​" at bounding box center [307, 243] width 304 height 26
click at [280, 289] on icon "Fraction" at bounding box center [279, 292] width 12 height 12
click at [335, 248] on span "​" at bounding box center [338, 247] width 12 height 13
click at [279, 275] on span "⬚" at bounding box center [277, 272] width 8 height 10
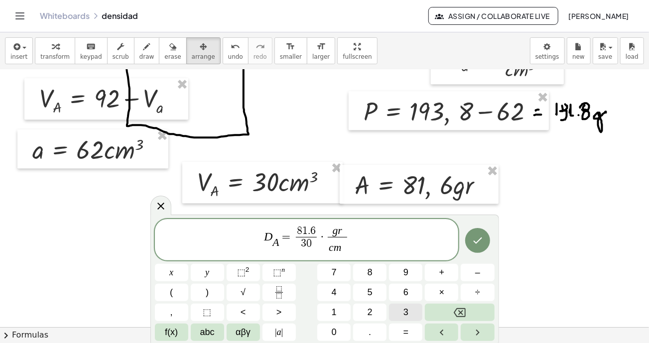
click at [408, 306] on span "3" at bounding box center [405, 312] width 5 height 13
click at [479, 241] on icon "Done" at bounding box center [477, 240] width 12 height 12
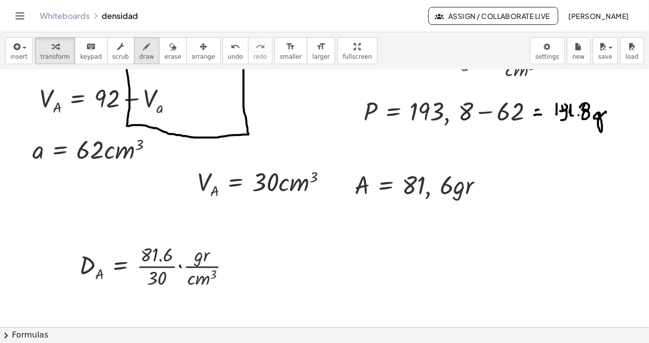
click at [139, 55] on span "draw" at bounding box center [146, 56] width 15 height 7
drag, startPoint x: 273, startPoint y: 252, endPoint x: 281, endPoint y: 268, distance: 18.0
drag, startPoint x: 299, startPoint y: 249, endPoint x: 302, endPoint y: 262, distance: 13.4
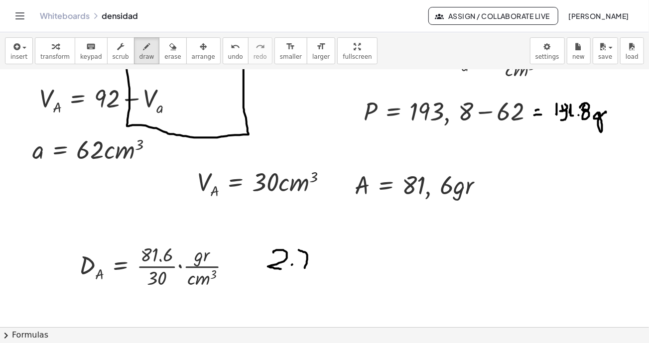
drag, startPoint x: 311, startPoint y: 253, endPoint x: 316, endPoint y: 268, distance: 15.3
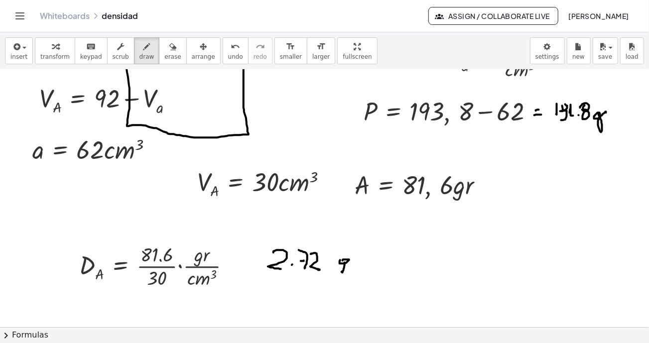
drag, startPoint x: 357, startPoint y: 257, endPoint x: 364, endPoint y: 268, distance: 13.3
drag, startPoint x: 369, startPoint y: 261, endPoint x: 369, endPoint y: 292, distance: 31.4
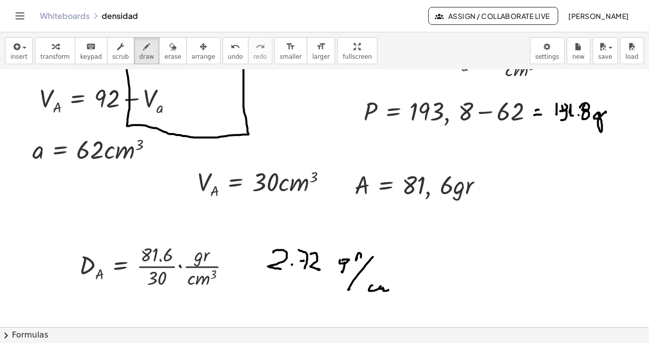
drag, startPoint x: 372, startPoint y: 285, endPoint x: 389, endPoint y: 285, distance: 16.4
drag, startPoint x: 391, startPoint y: 269, endPoint x: 386, endPoint y: 280, distance: 12.0
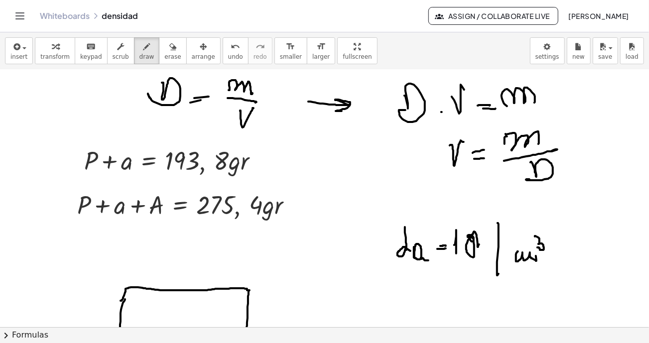
scroll to position [1143, 0]
